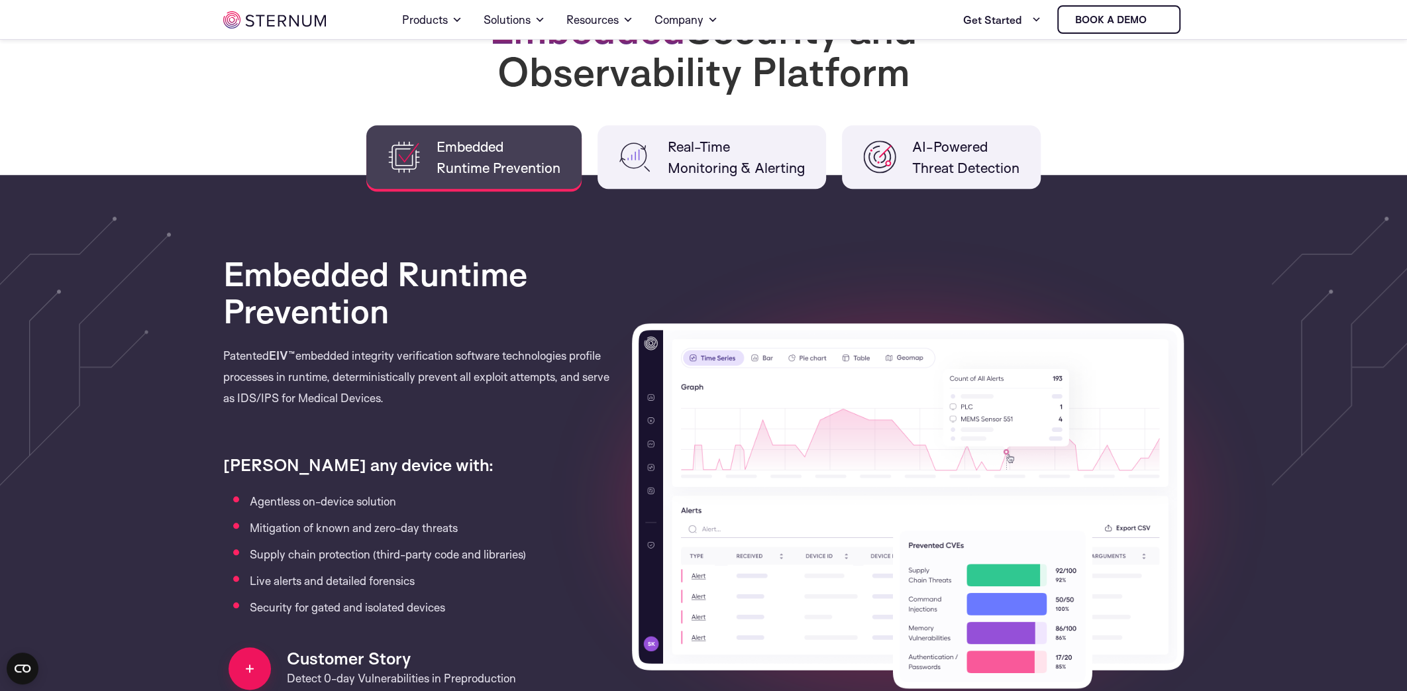
scroll to position [985, 0]
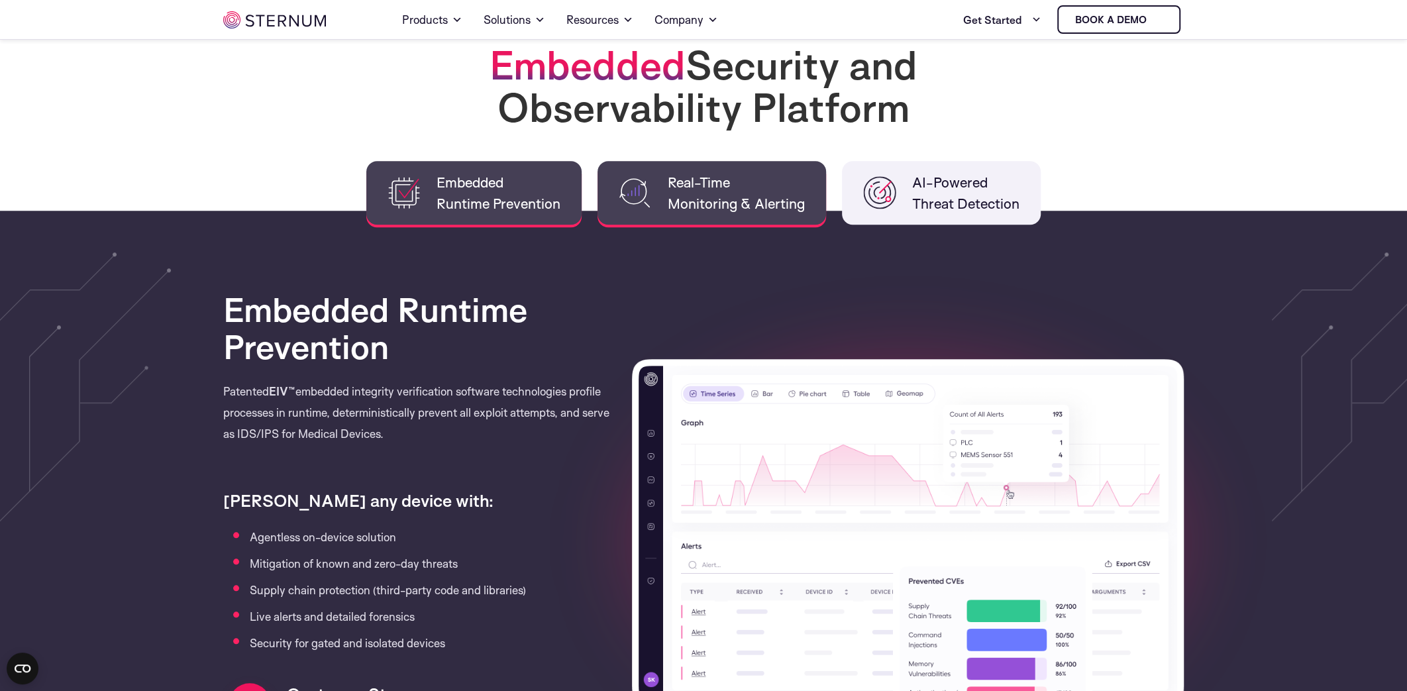
click at [628, 215] on li "Real-Time Monitoring & Alerting" at bounding box center [712, 193] width 229 height 64
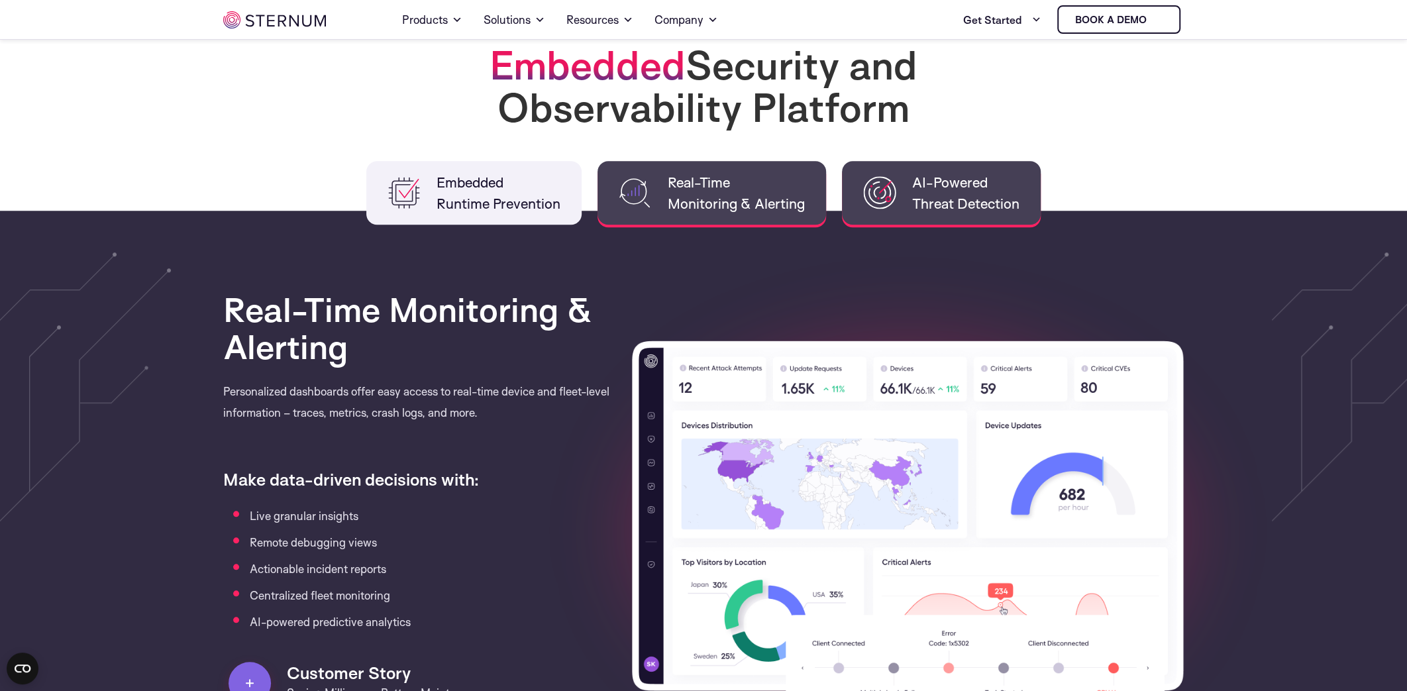
click at [938, 207] on span "AI-Powered Threat Detection" at bounding box center [965, 193] width 107 height 42
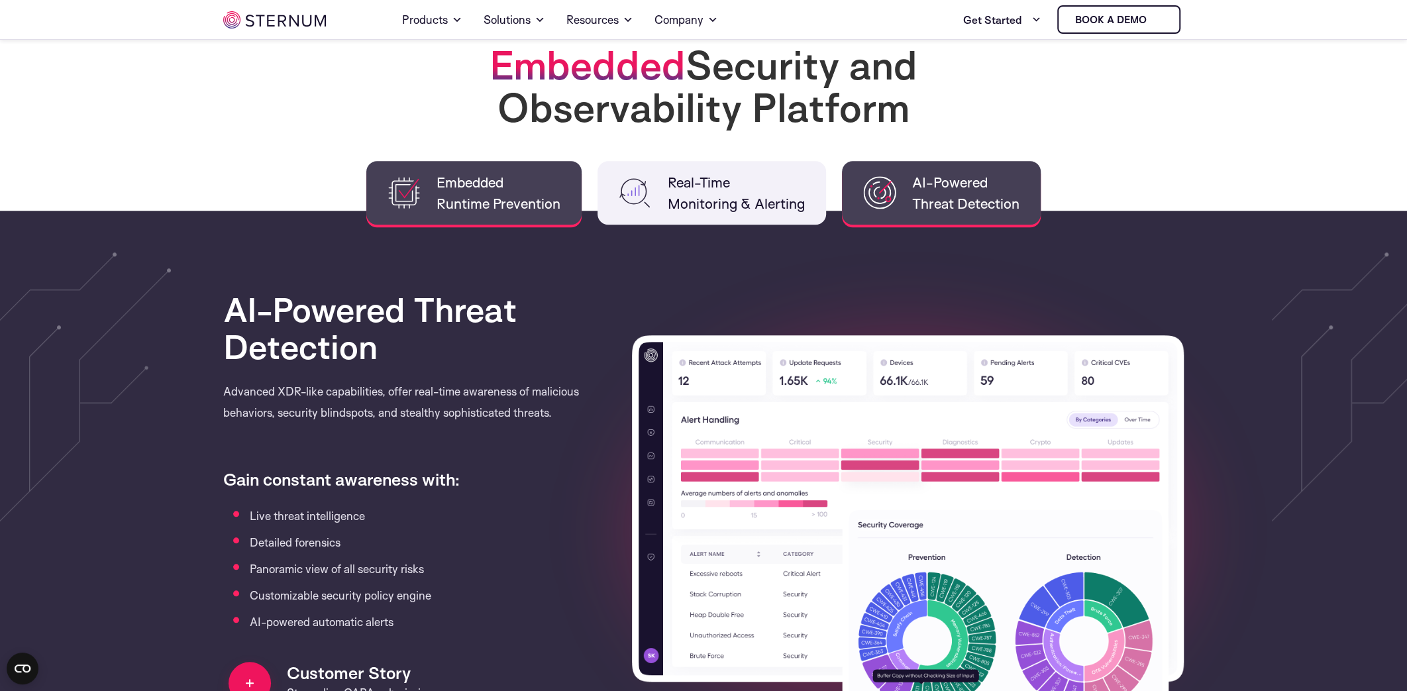
click at [488, 194] on span "Embedded Runtime Prevention" at bounding box center [499, 193] width 124 height 42
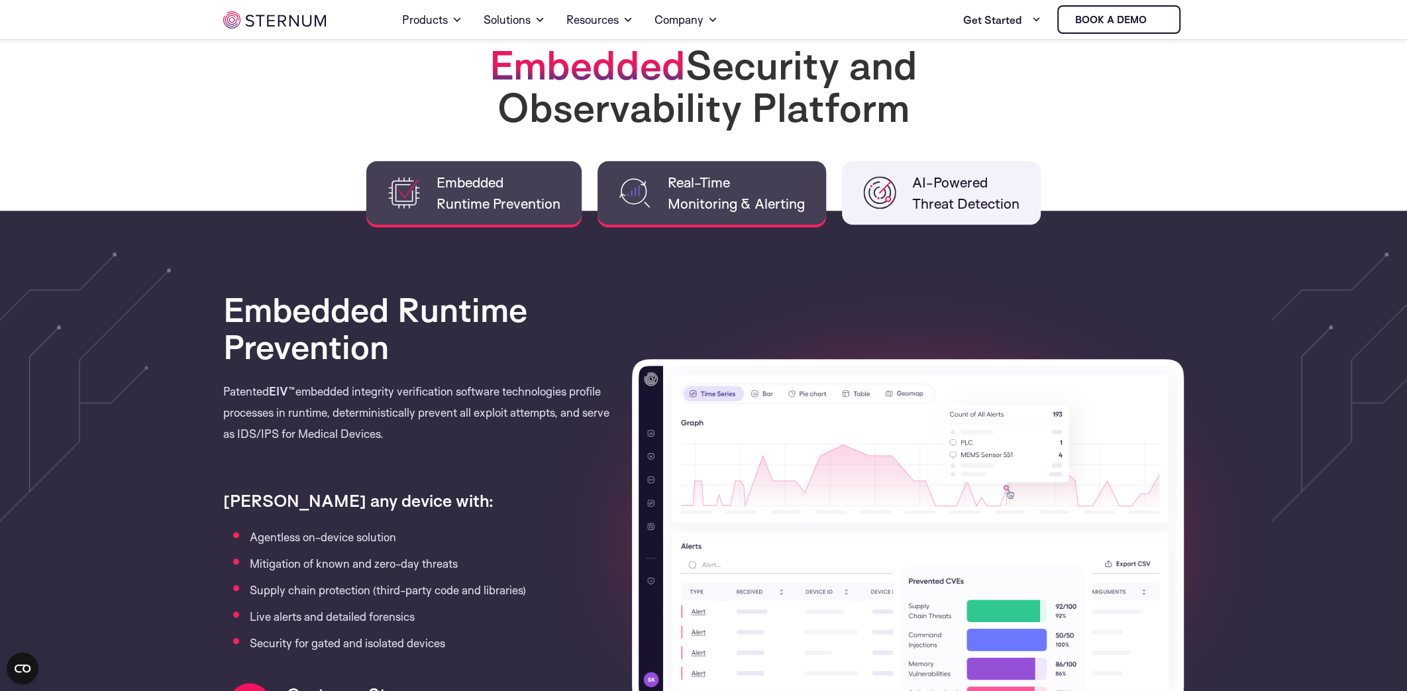
click at [700, 197] on span "Real-Time Monitoring & Alerting" at bounding box center [736, 193] width 137 height 42
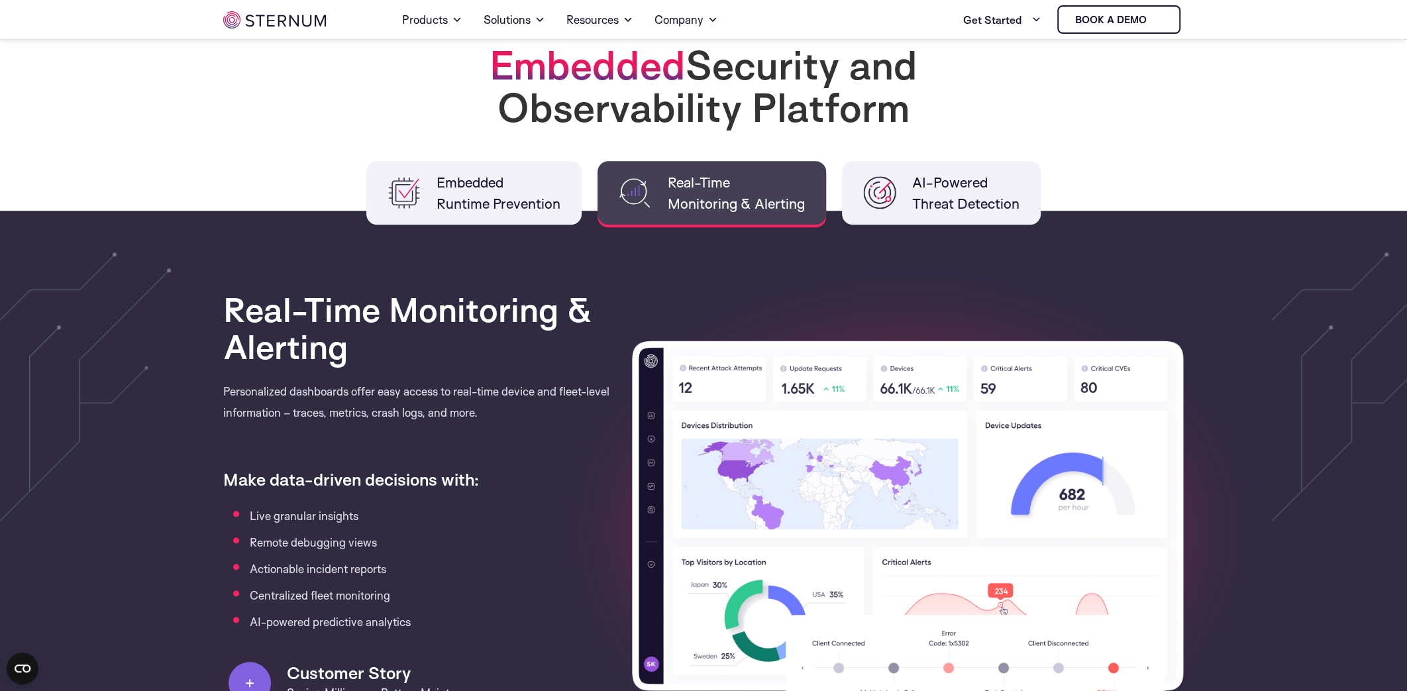
click at [822, 201] on li "Real-Time Monitoring & Alerting" at bounding box center [712, 193] width 229 height 64
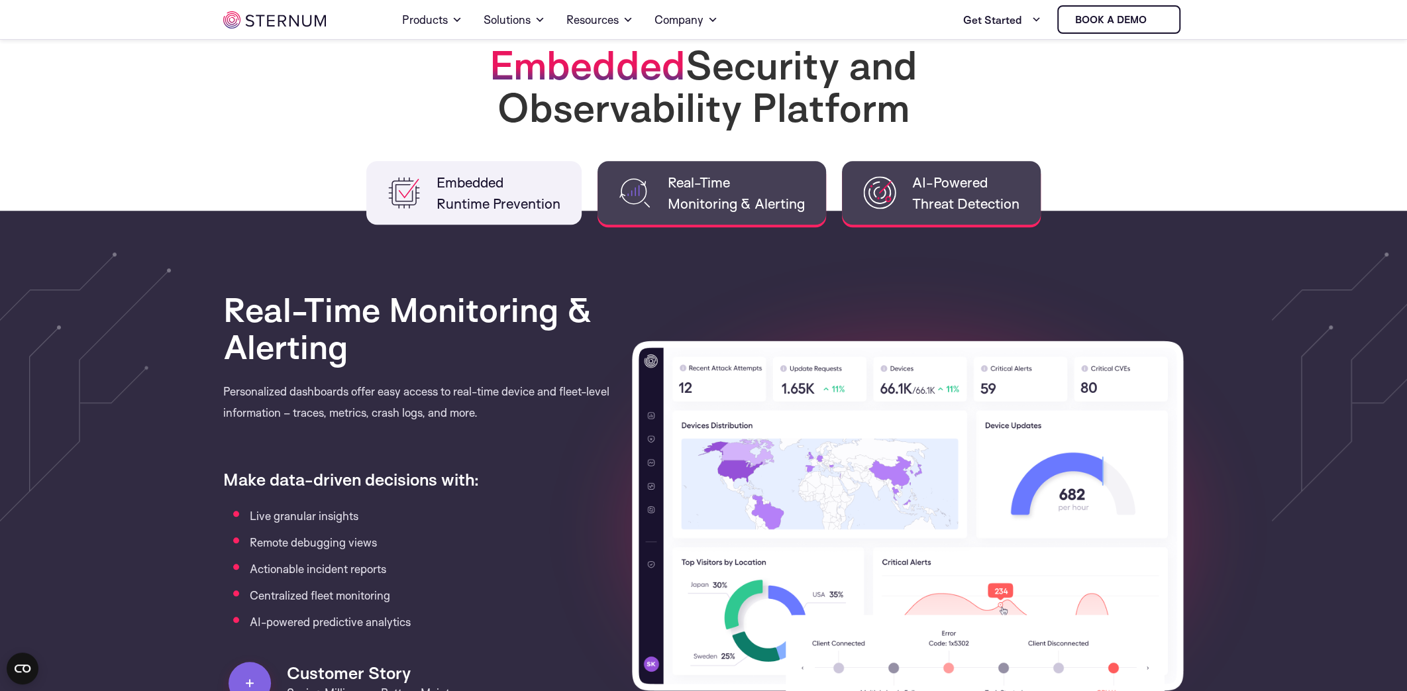
click at [859, 197] on li "AI-Powered Threat Detection" at bounding box center [941, 193] width 199 height 64
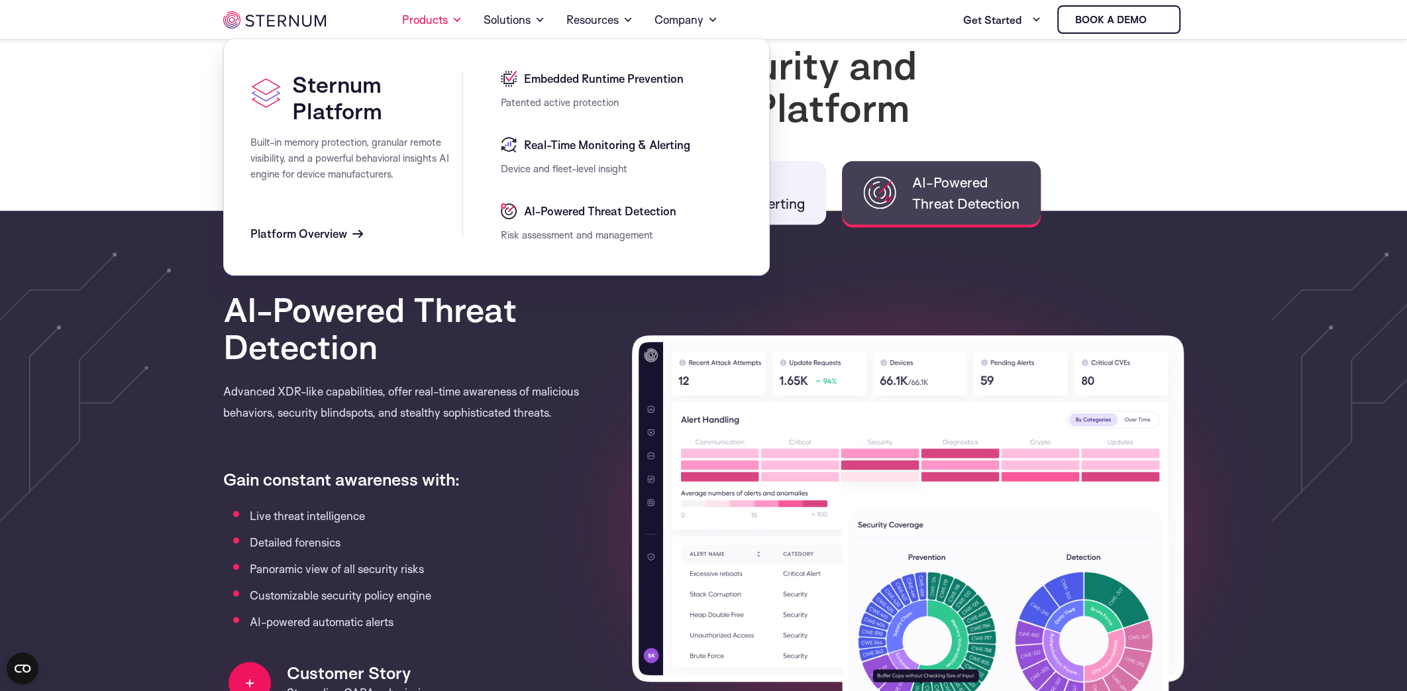
click at [582, 214] on span "AI-Powered Threat Detection" at bounding box center [599, 211] width 156 height 16
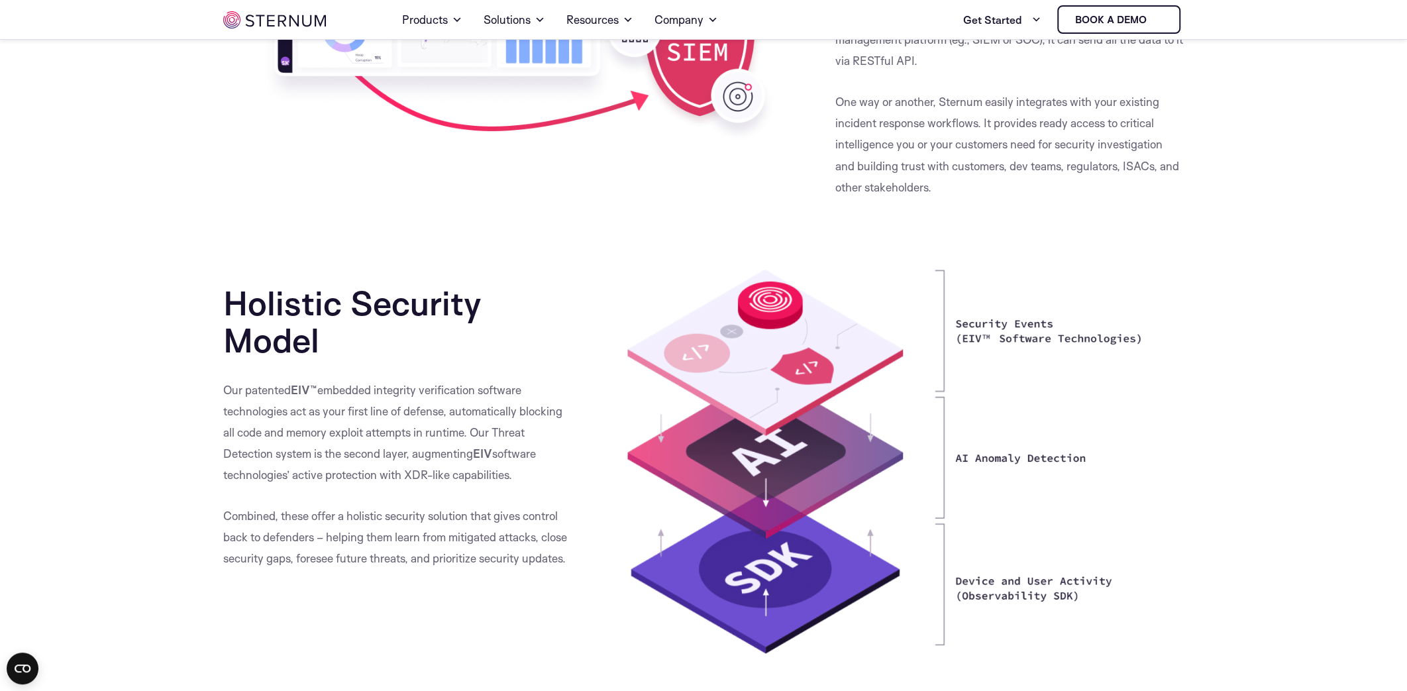
scroll to position [2264, 0]
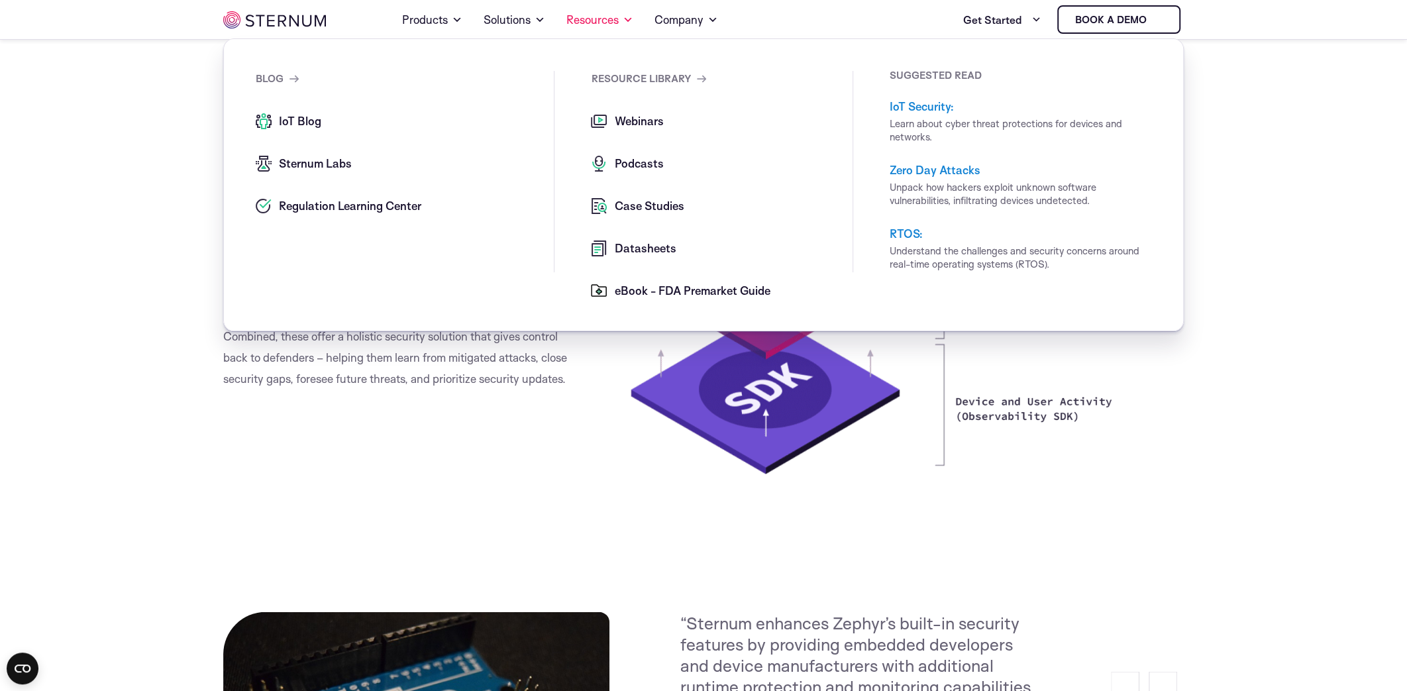
click at [625, 162] on span "Podcasts" at bounding box center [637, 164] width 52 height 16
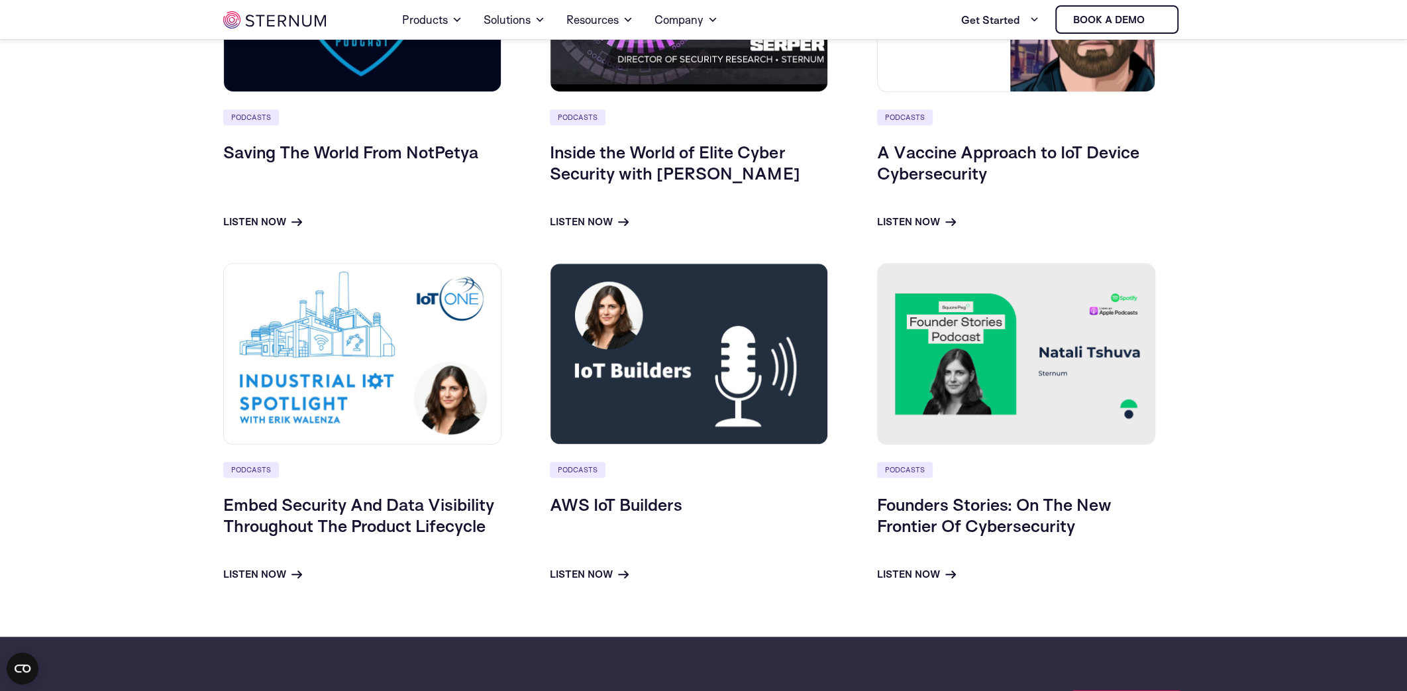
scroll to position [390, 0]
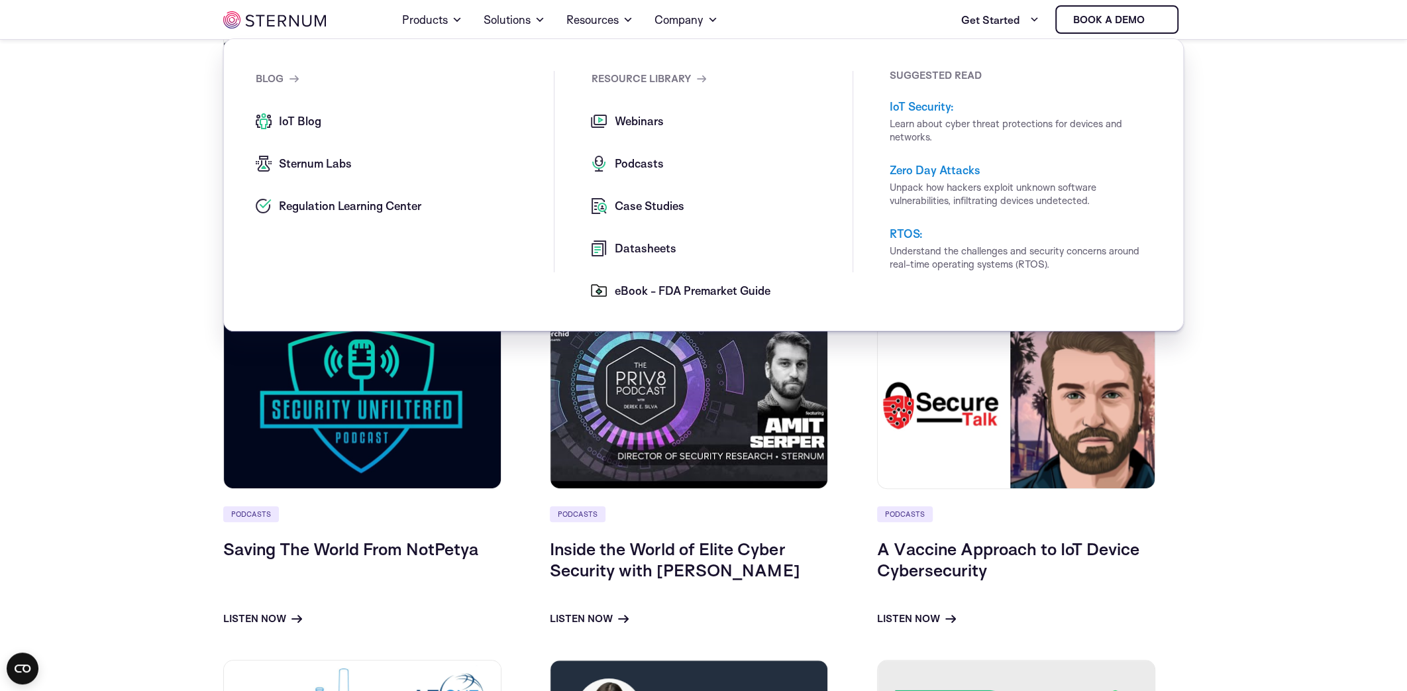
click at [618, 118] on span "Webinars" at bounding box center [637, 121] width 52 height 16
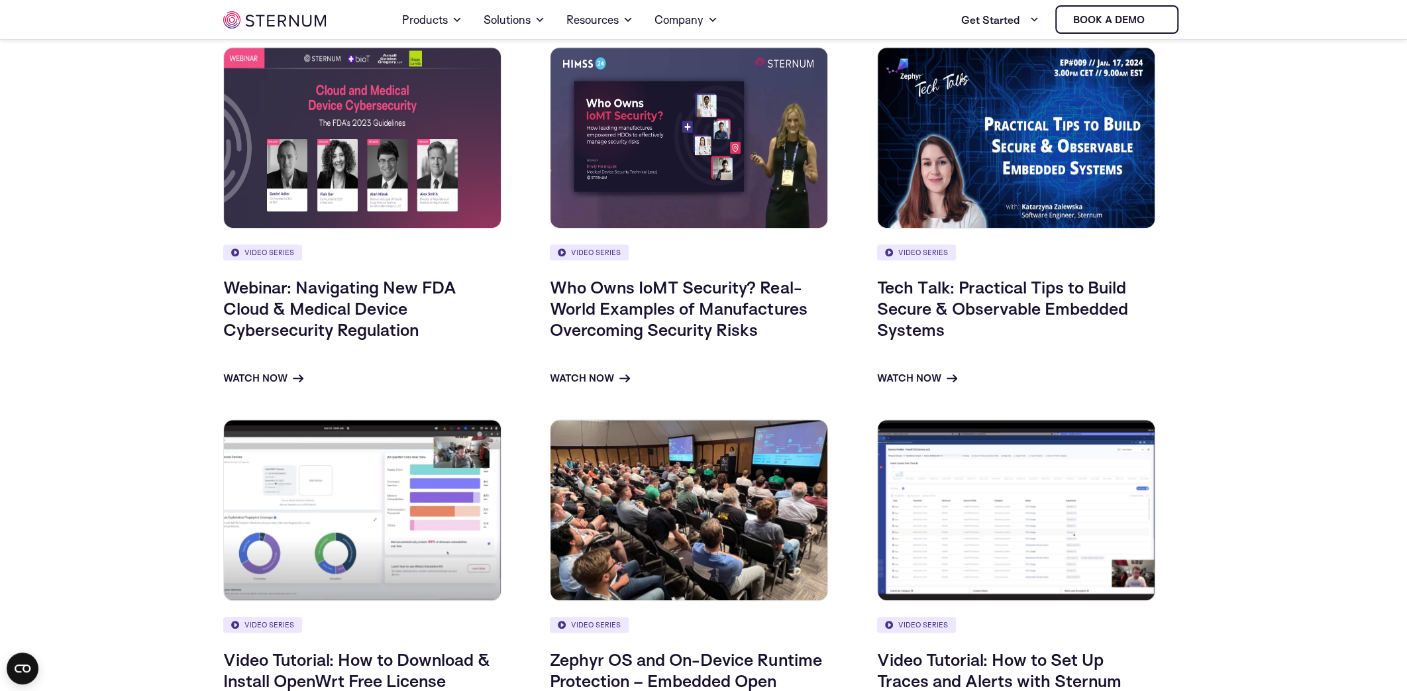
scroll to position [653, 0]
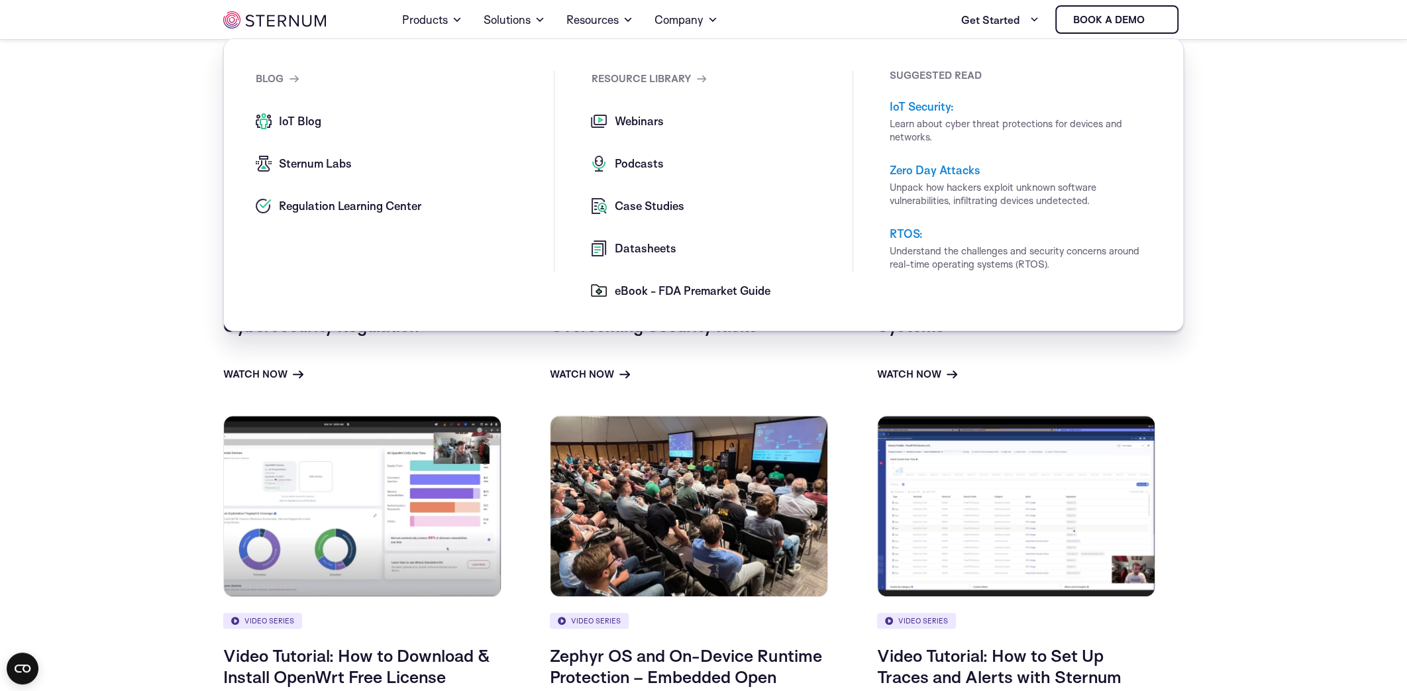
click at [336, 157] on span "Sternum Labs" at bounding box center [314, 164] width 76 height 16
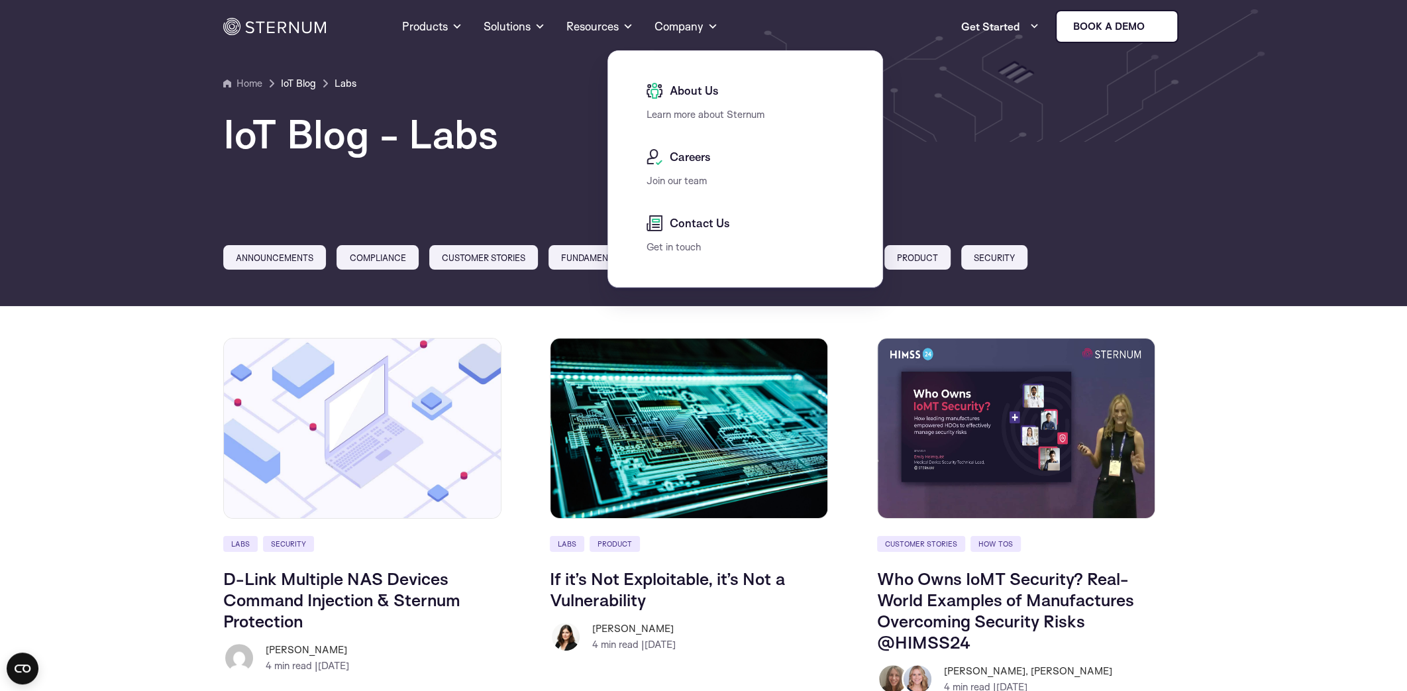
click at [697, 162] on span "Careers" at bounding box center [689, 157] width 44 height 16
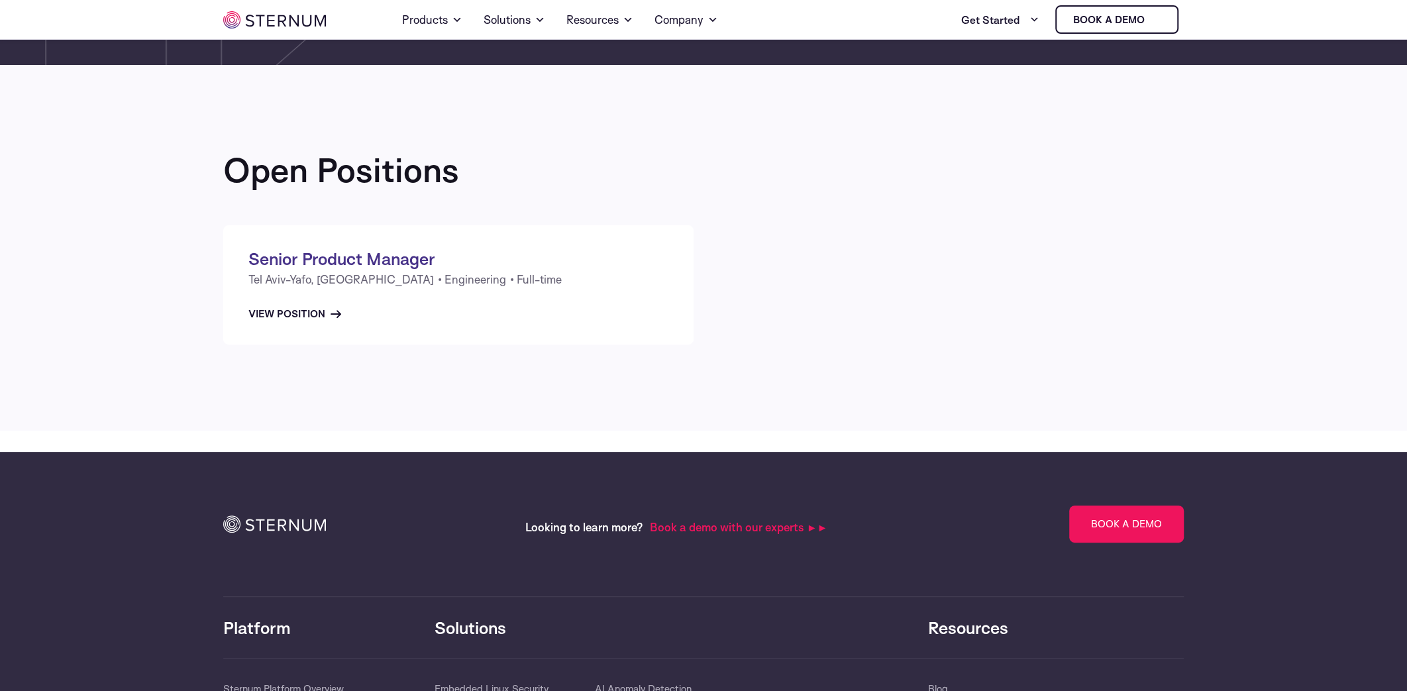
scroll to position [255, 0]
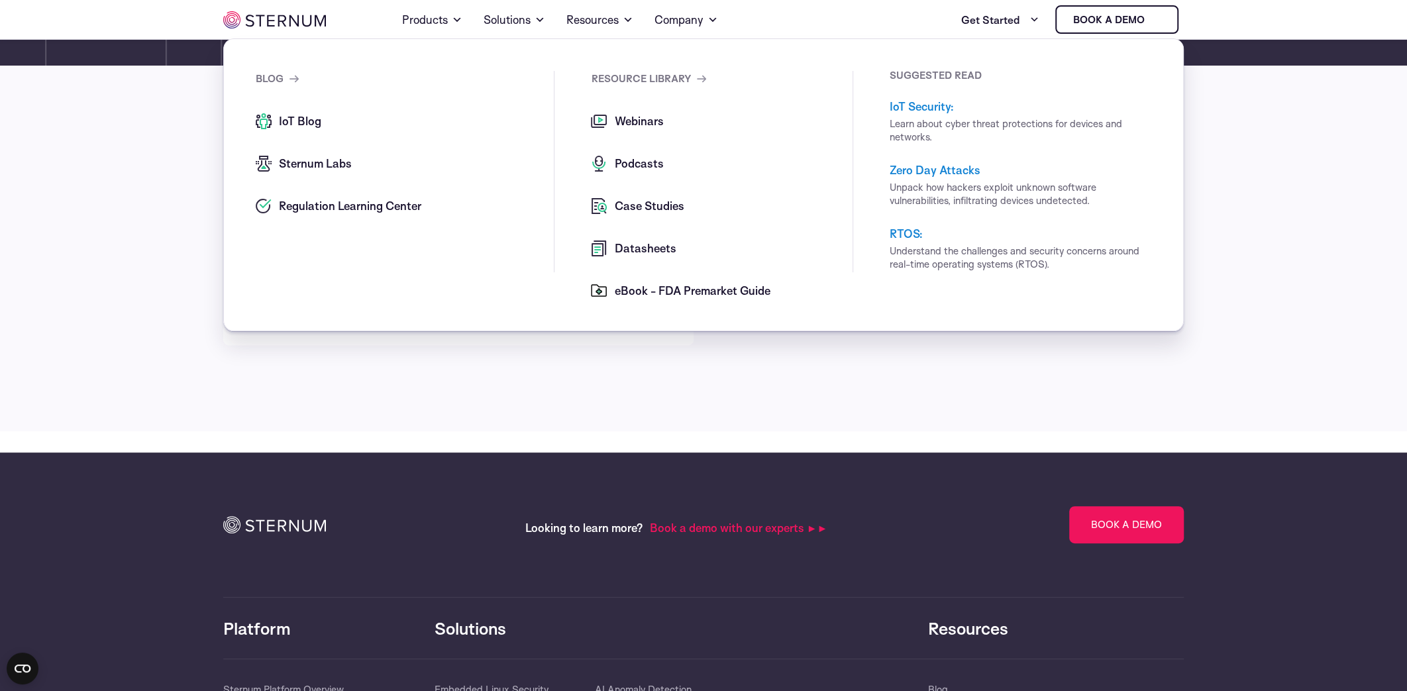
click at [922, 233] on link "RTOS:" at bounding box center [906, 234] width 33 height 14
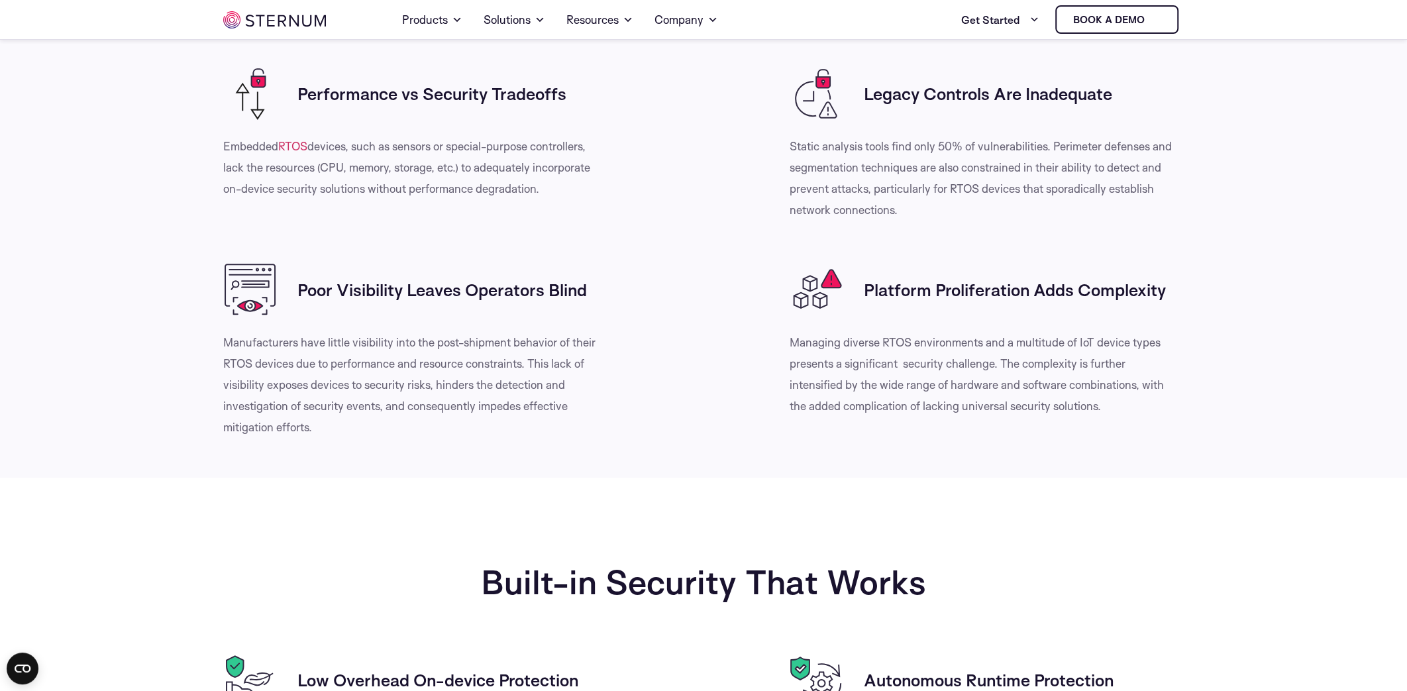
scroll to position [587, 0]
